Goal: Task Accomplishment & Management: Manage account settings

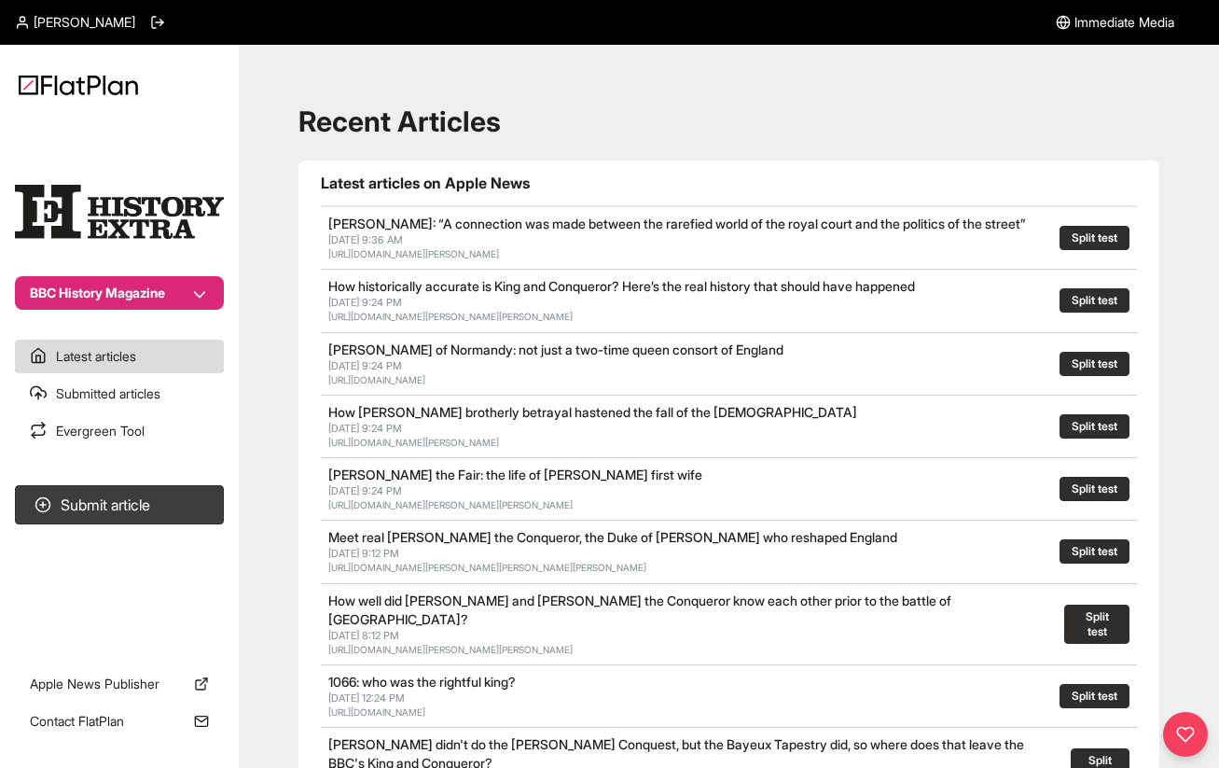
click at [179, 285] on button "BBC History Magazine" at bounding box center [119, 293] width 209 height 34
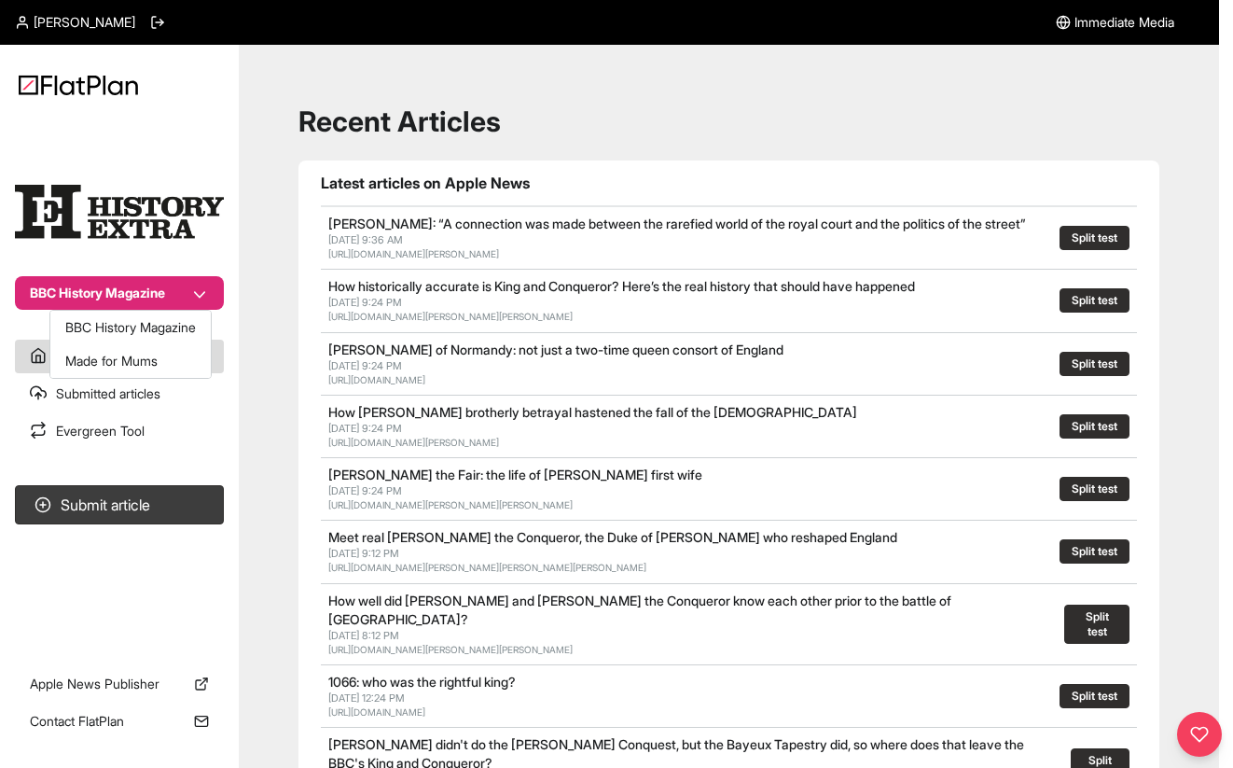
click at [174, 193] on section "BBC History Magazine" at bounding box center [119, 218] width 239 height 183
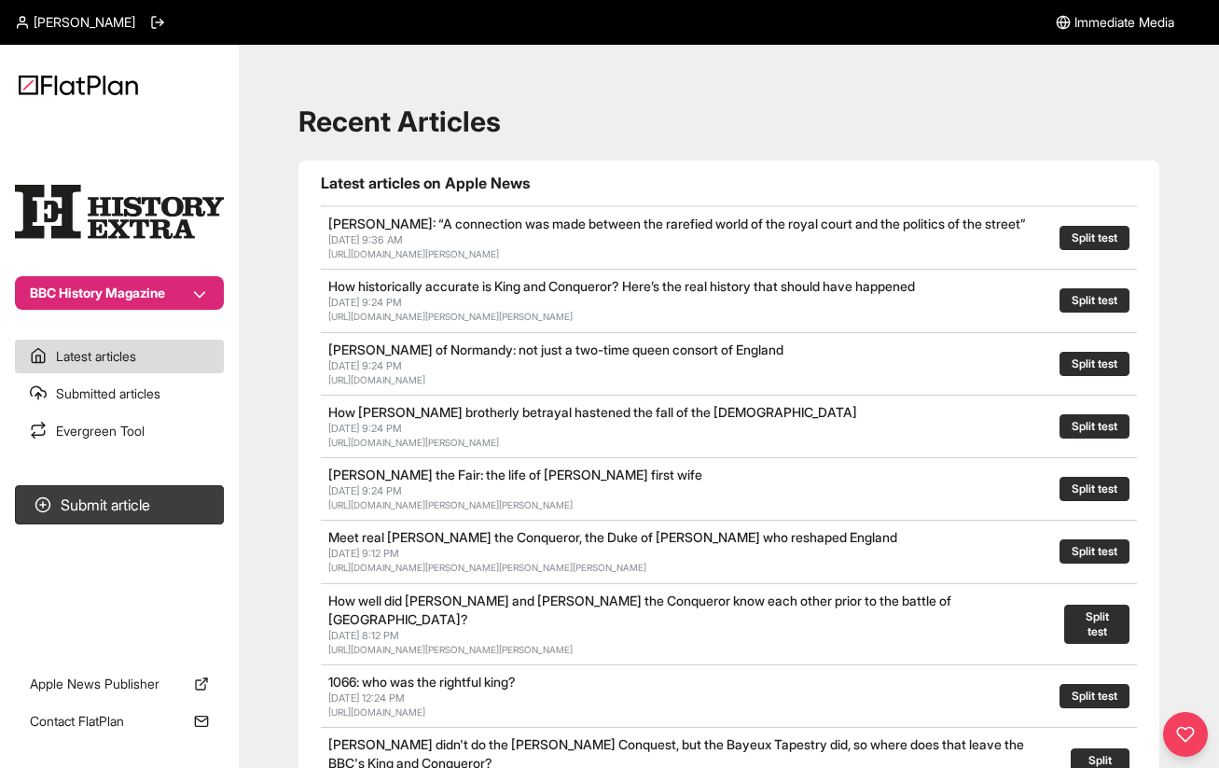
click at [90, 21] on span "[PERSON_NAME]" at bounding box center [85, 22] width 102 height 19
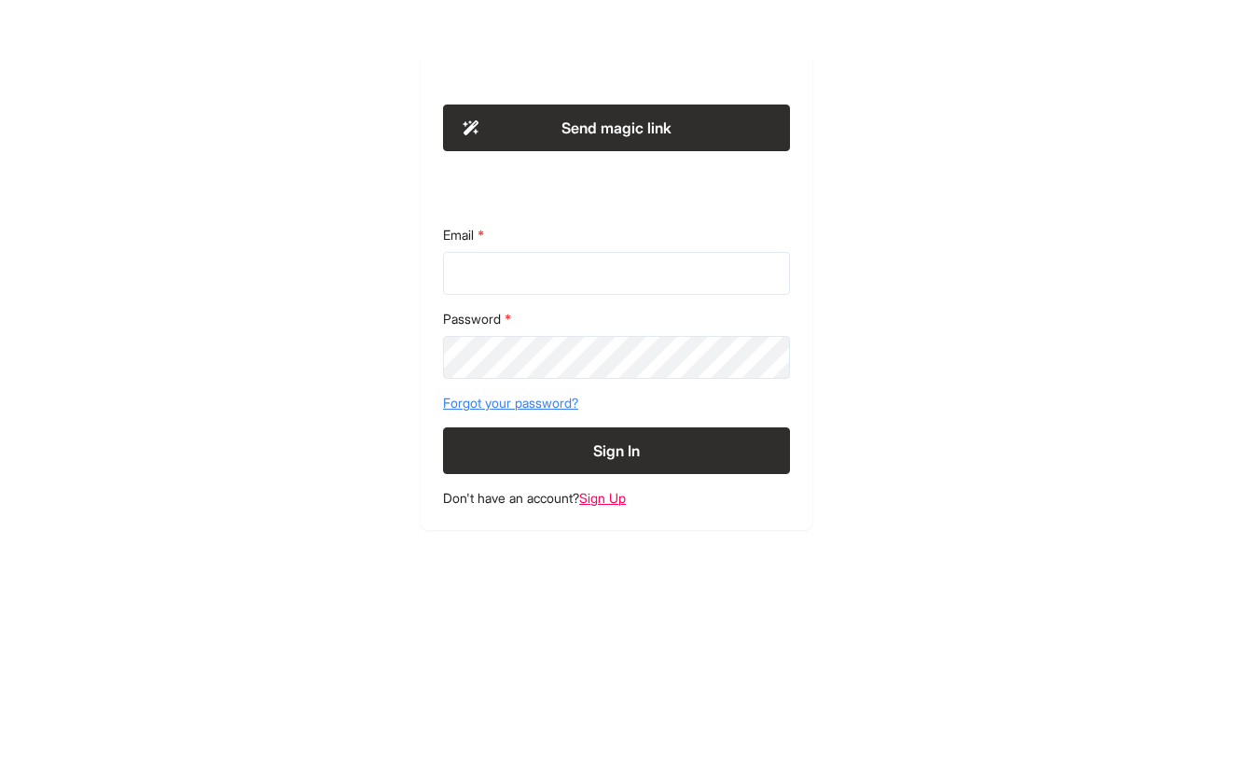
click at [613, 295] on form "Email Password Forgot your password? Sign In" at bounding box center [616, 350] width 347 height 248
click at [616, 272] on input "Email" at bounding box center [616, 273] width 347 height 43
type input "******"
